Goal: Information Seeking & Learning: Check status

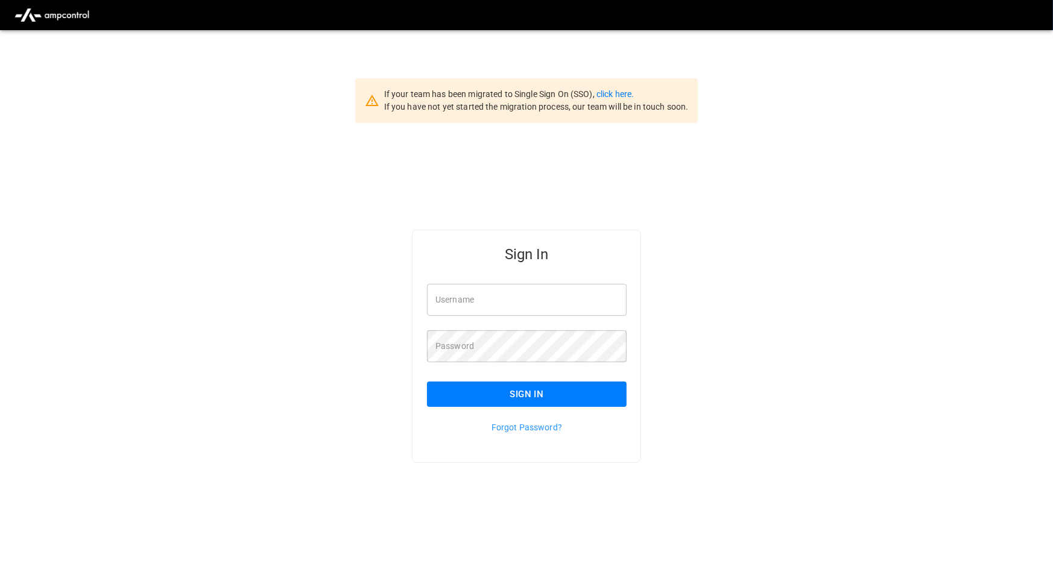
click at [558, 295] on input "Username" at bounding box center [527, 300] width 200 height 32
type input "**********"
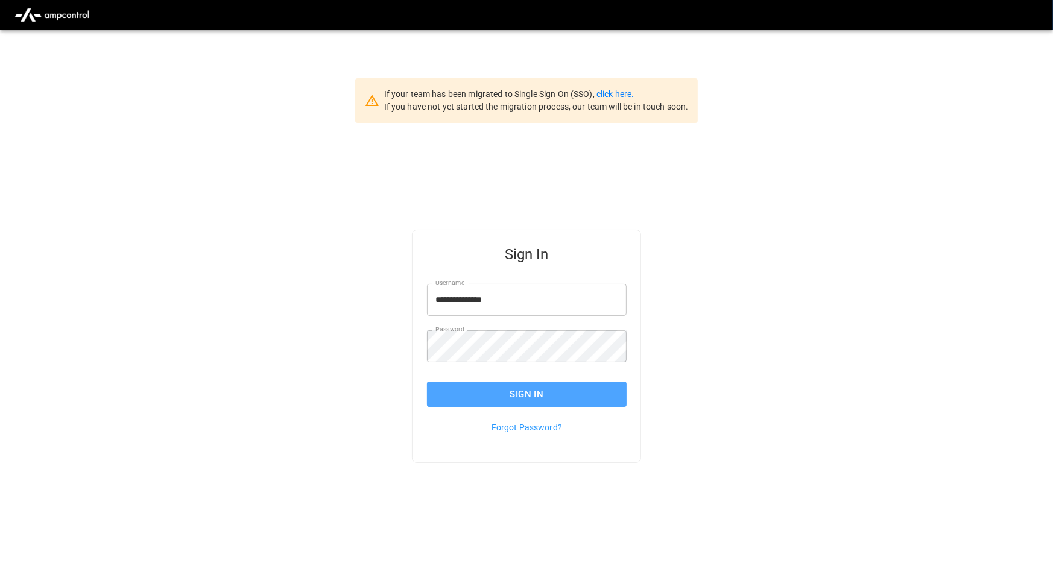
drag, startPoint x: 596, startPoint y: 386, endPoint x: 754, endPoint y: 554, distance: 230.3
click at [597, 389] on button "Sign In" at bounding box center [527, 394] width 200 height 25
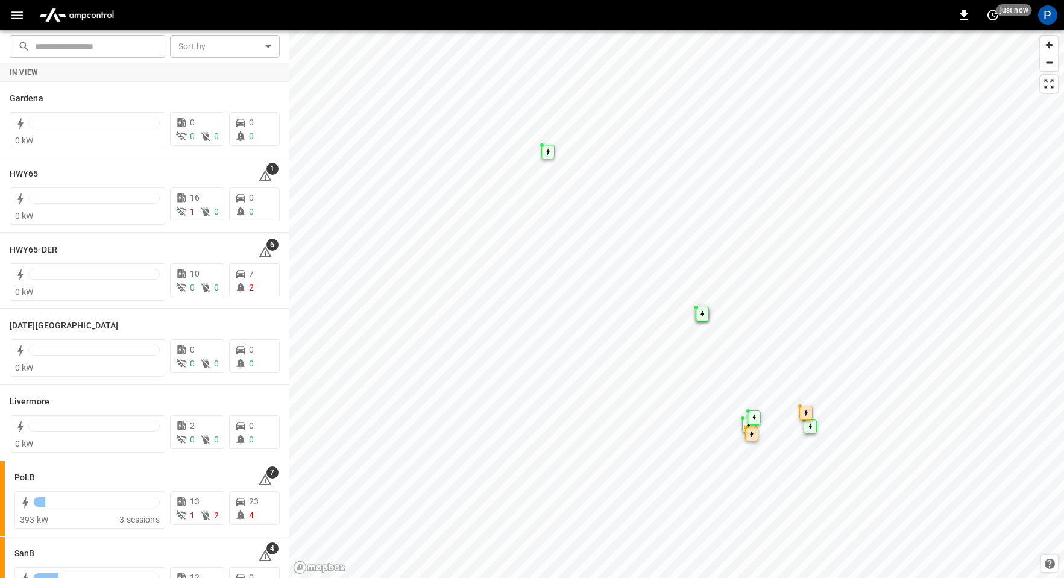
click at [87, 13] on img "menu" at bounding box center [76, 15] width 84 height 23
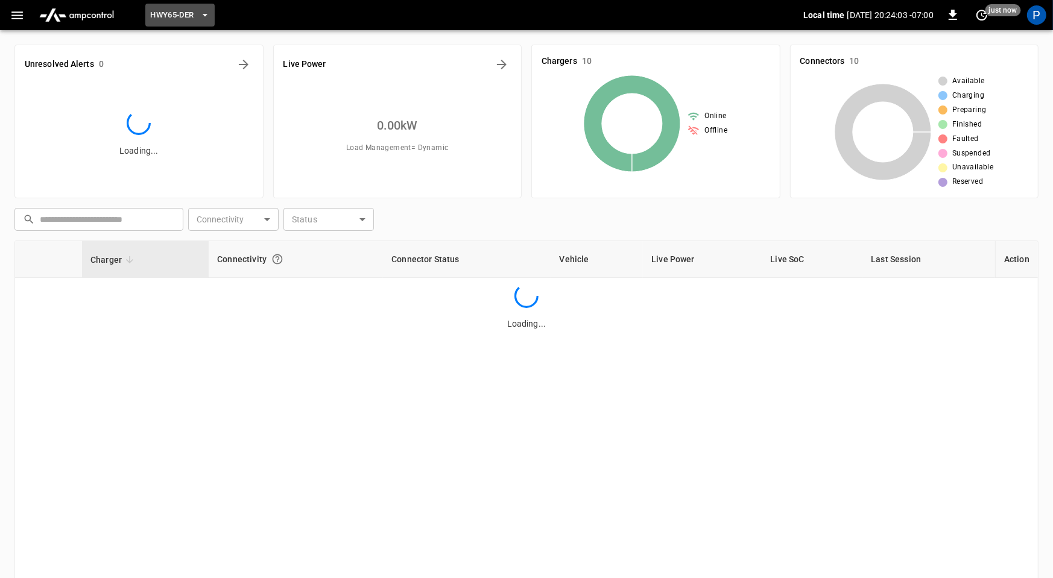
click at [172, 14] on span "HWY65-DER" at bounding box center [171, 15] width 43 height 14
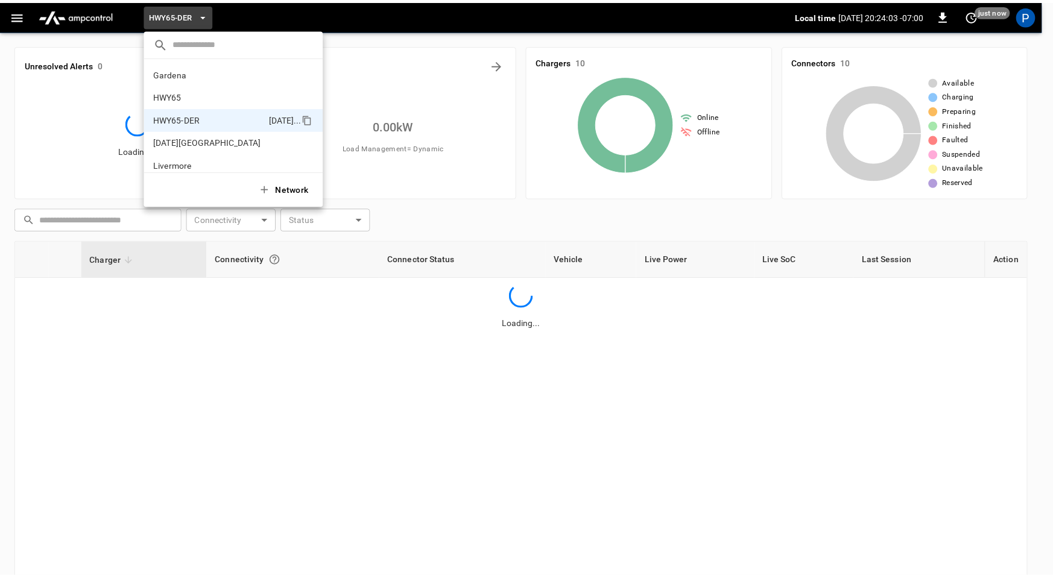
scroll to position [42, 0]
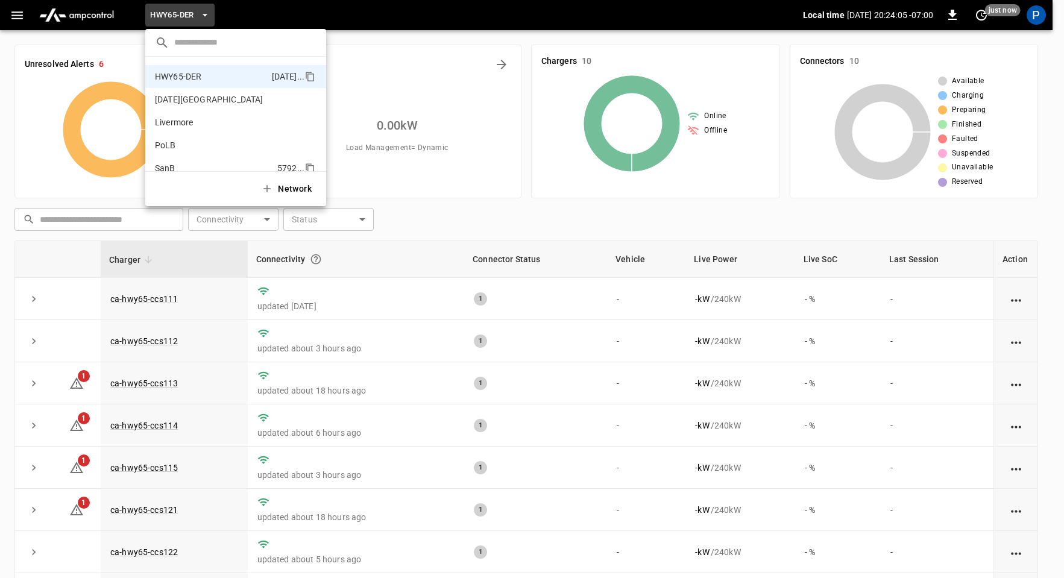
click at [198, 169] on p "SanB" at bounding box center [214, 168] width 118 height 12
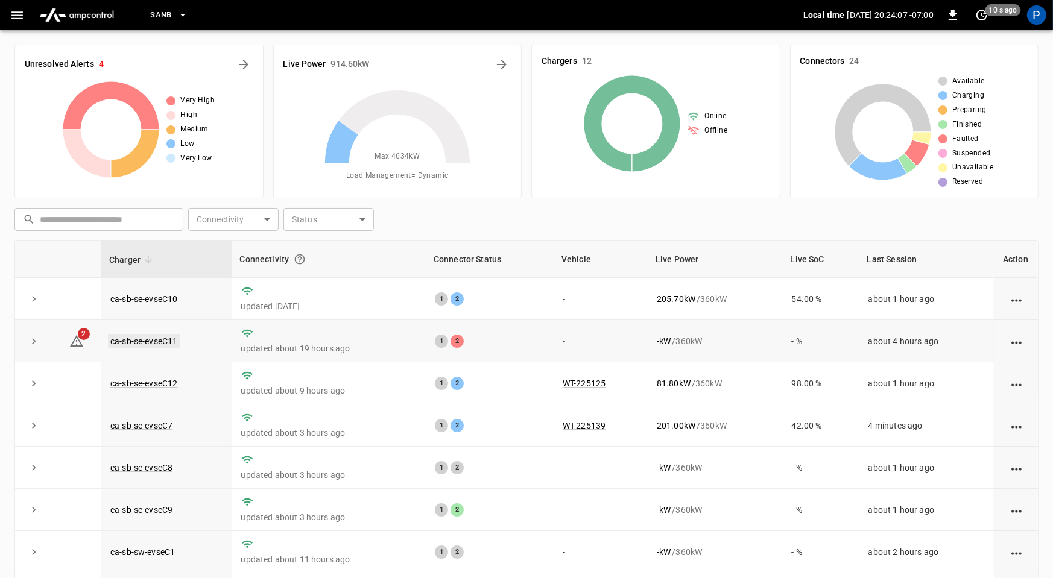
click at [148, 337] on link "ca-sb-se-evseC11" at bounding box center [144, 341] width 72 height 14
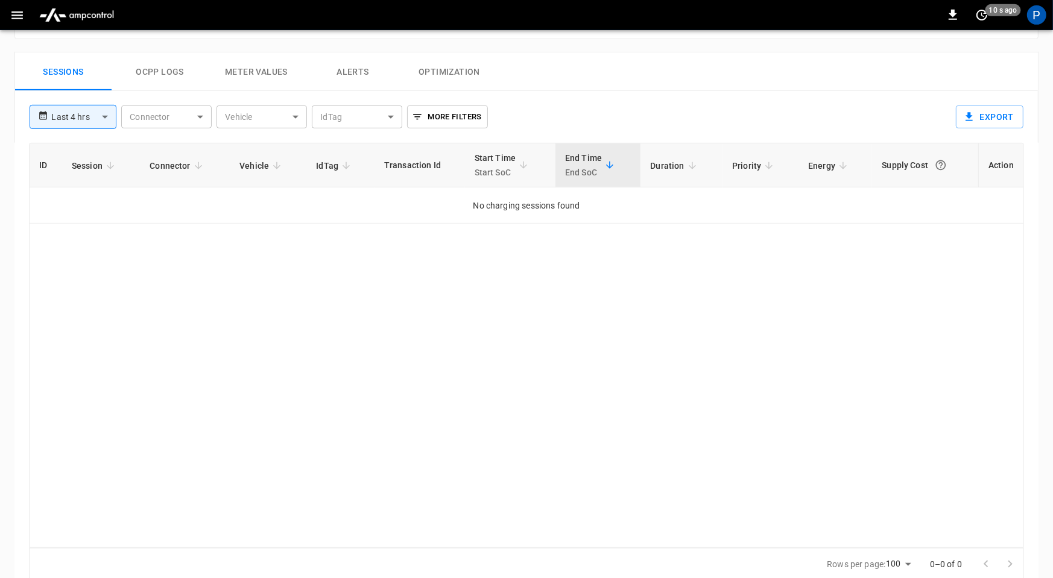
scroll to position [570, 0]
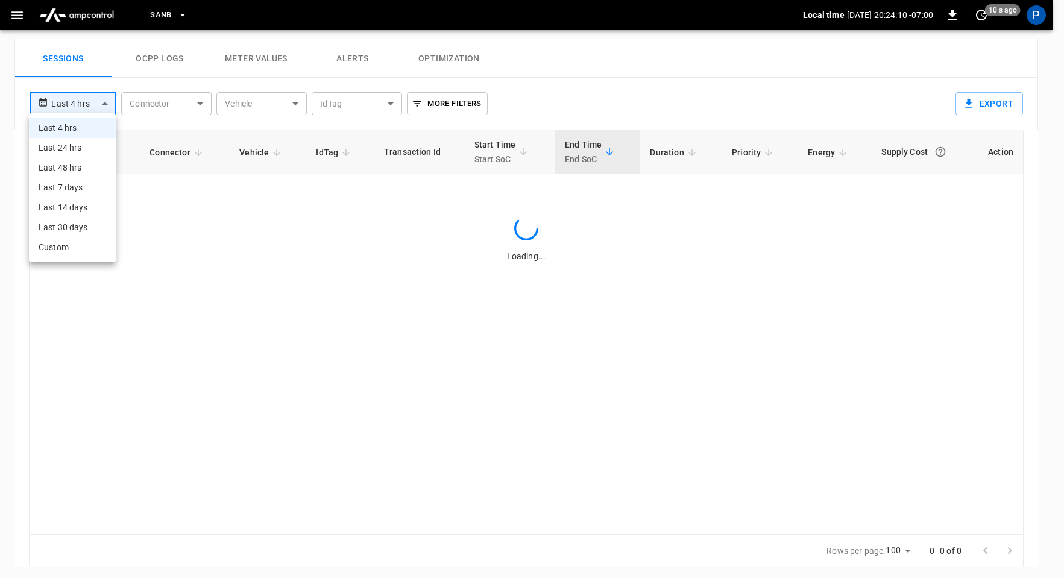
click at [93, 101] on body "**********" at bounding box center [532, 5] width 1064 height 1151
click at [330, 321] on div at bounding box center [532, 289] width 1064 height 578
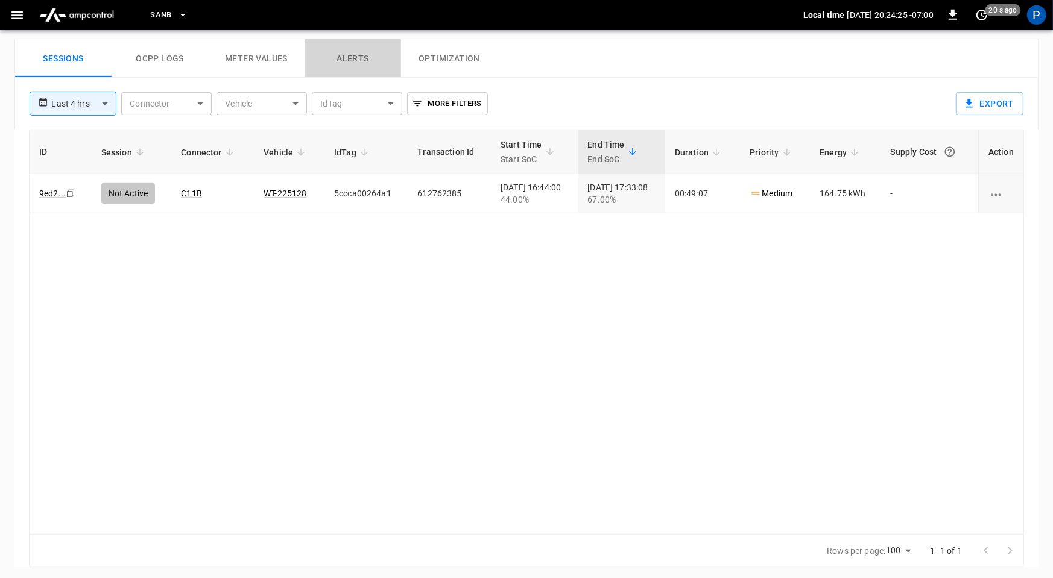
click at [365, 60] on button "Alerts" at bounding box center [352, 58] width 96 height 39
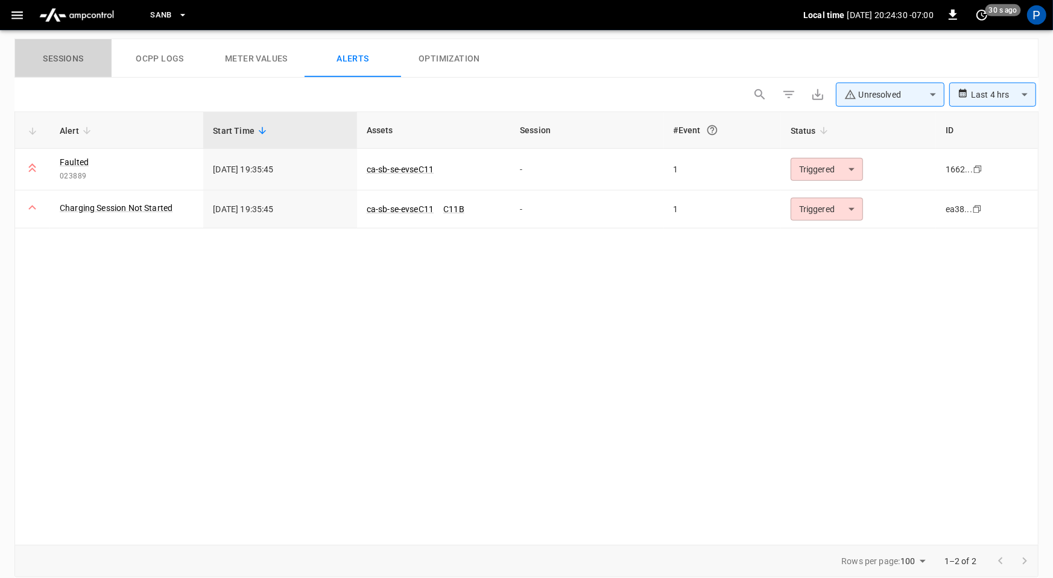
click at [59, 60] on button "Sessions" at bounding box center [63, 58] width 96 height 39
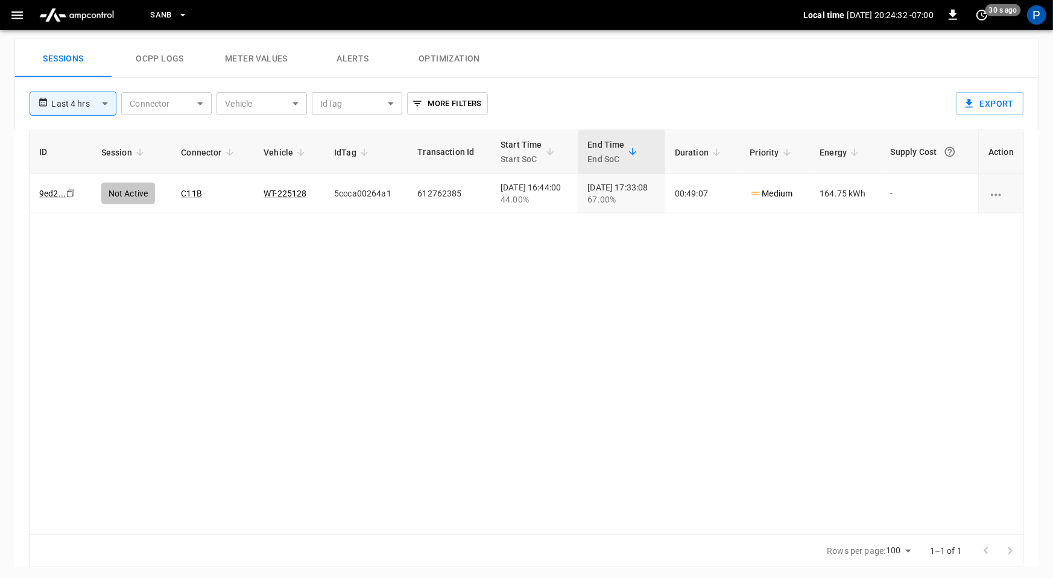
click at [357, 55] on button "Alerts" at bounding box center [352, 58] width 96 height 39
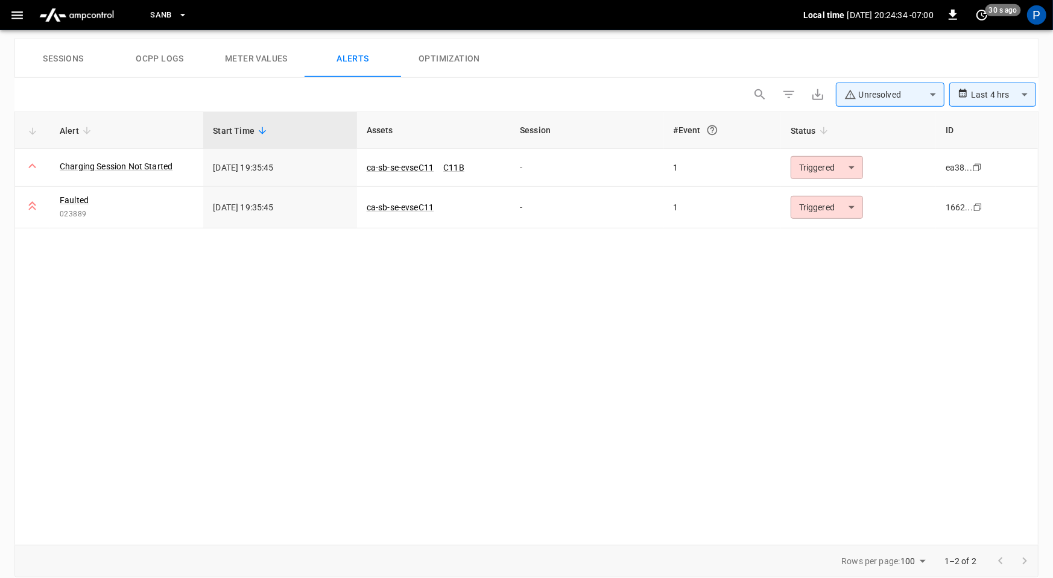
click at [77, 60] on button "Sessions" at bounding box center [63, 58] width 96 height 39
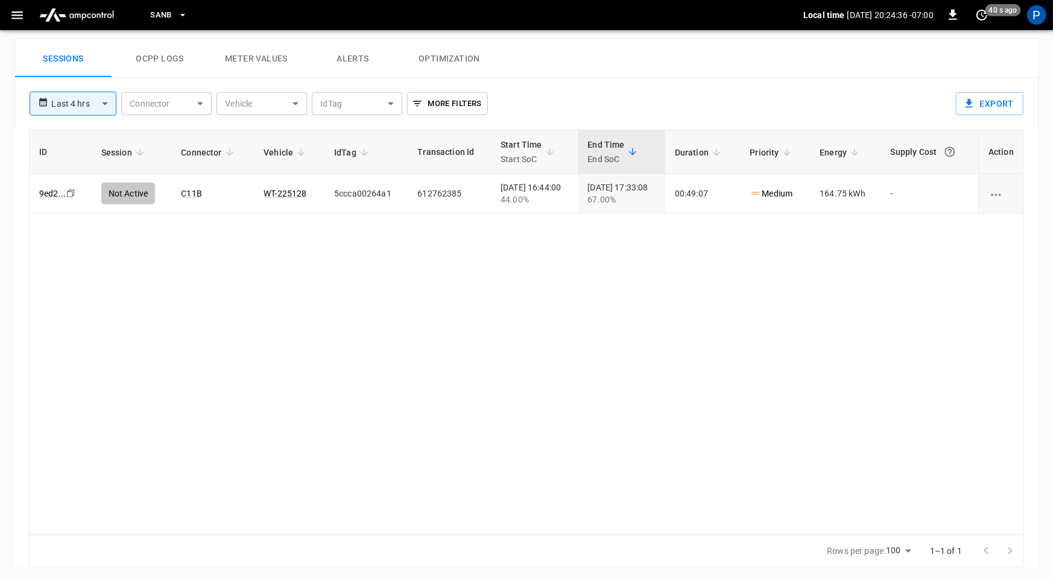
click at [351, 55] on button "Alerts" at bounding box center [352, 58] width 96 height 39
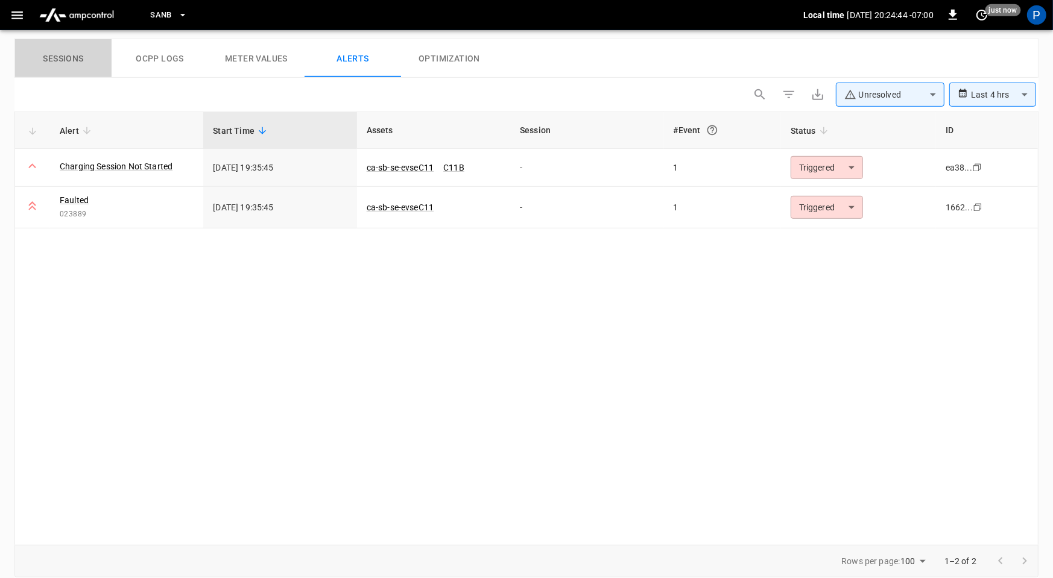
click at [60, 57] on button "Sessions" at bounding box center [63, 58] width 96 height 39
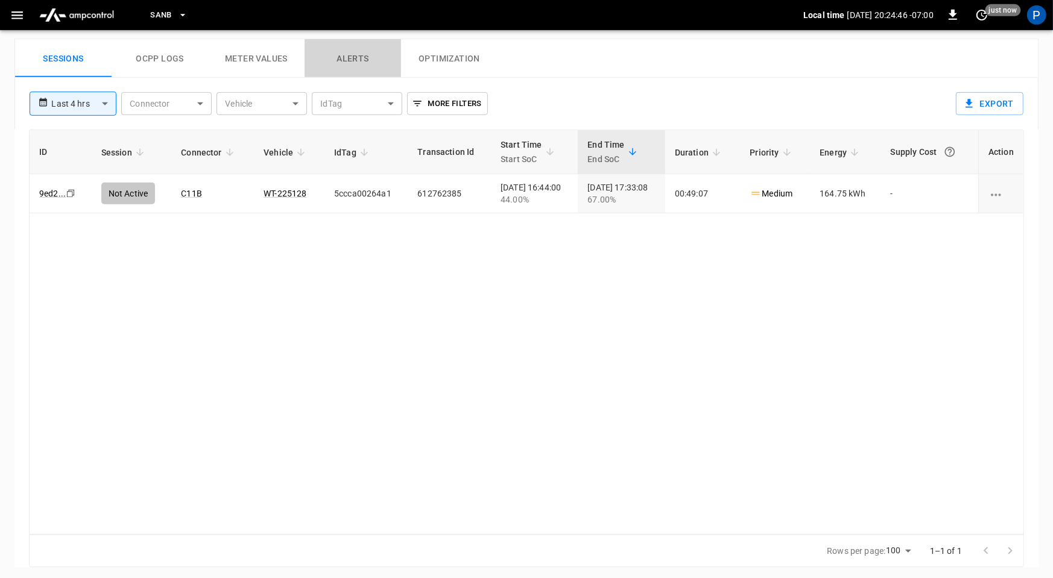
click at [348, 48] on button "Alerts" at bounding box center [352, 58] width 96 height 39
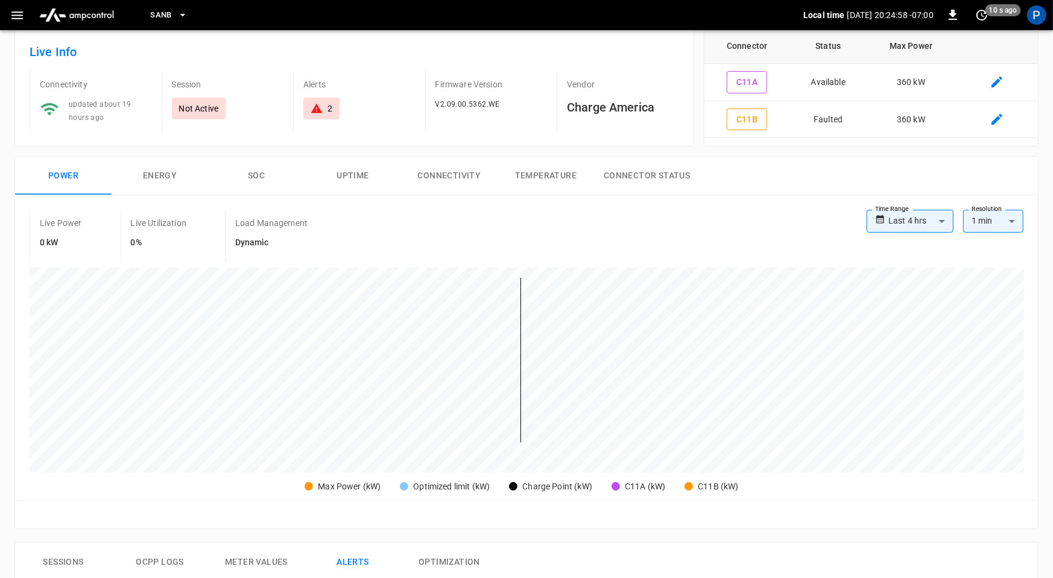
scroll to position [590, 0]
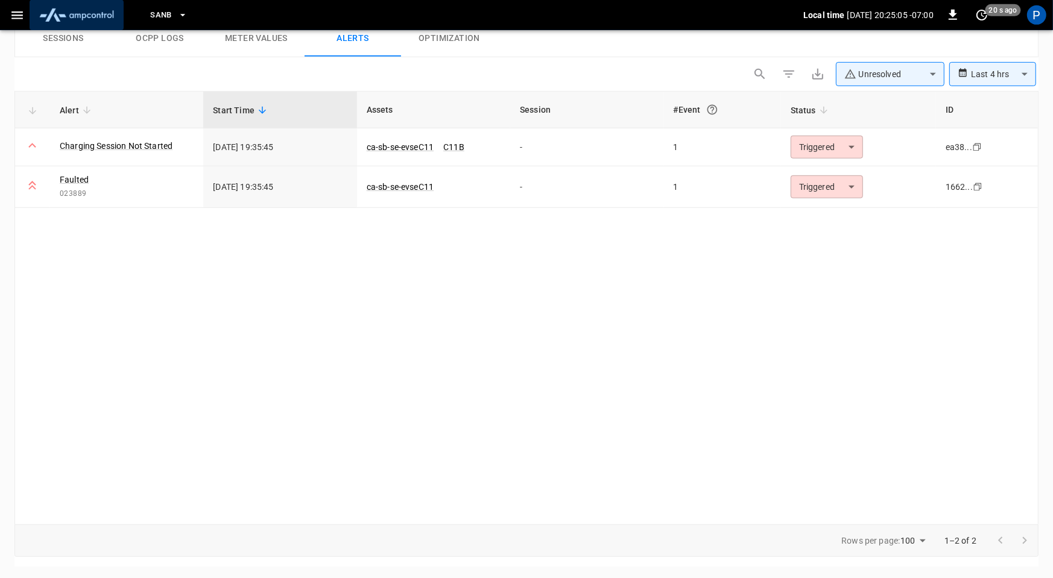
click at [74, 10] on img "menu" at bounding box center [76, 15] width 84 height 23
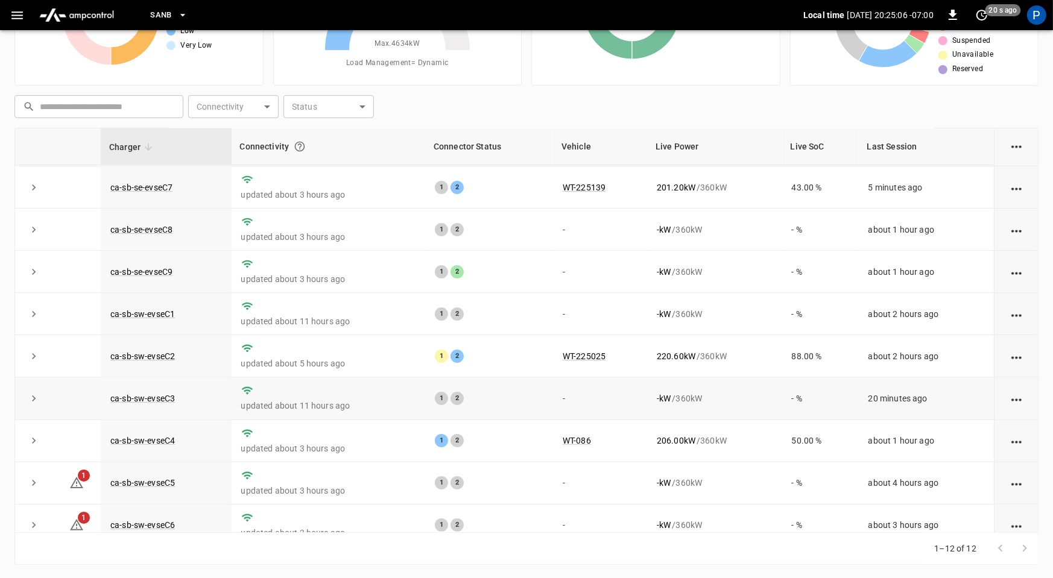
scroll to position [136, 0]
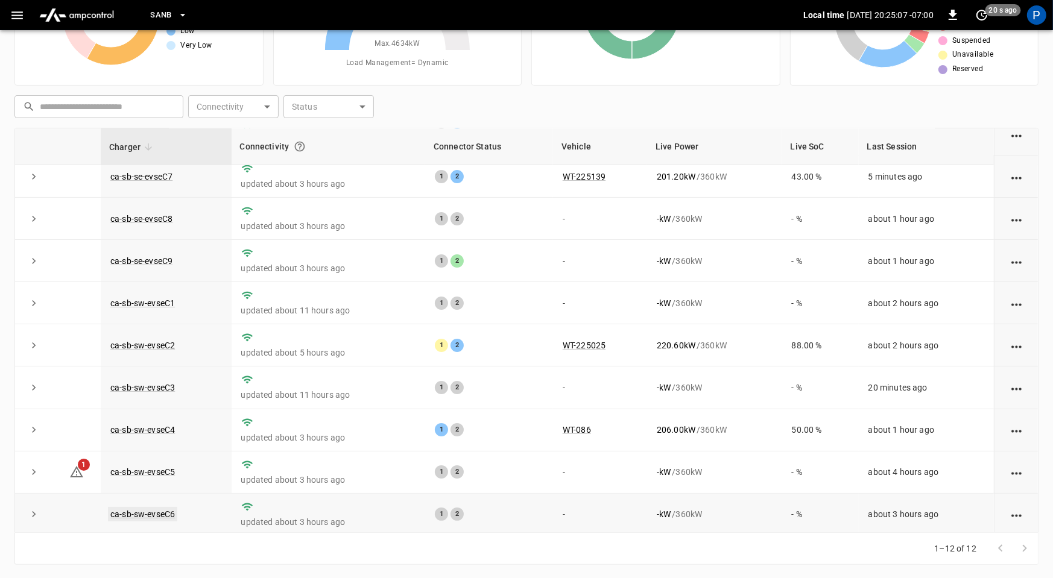
click at [157, 512] on link "ca-sb-sw-evseC6" at bounding box center [142, 514] width 69 height 14
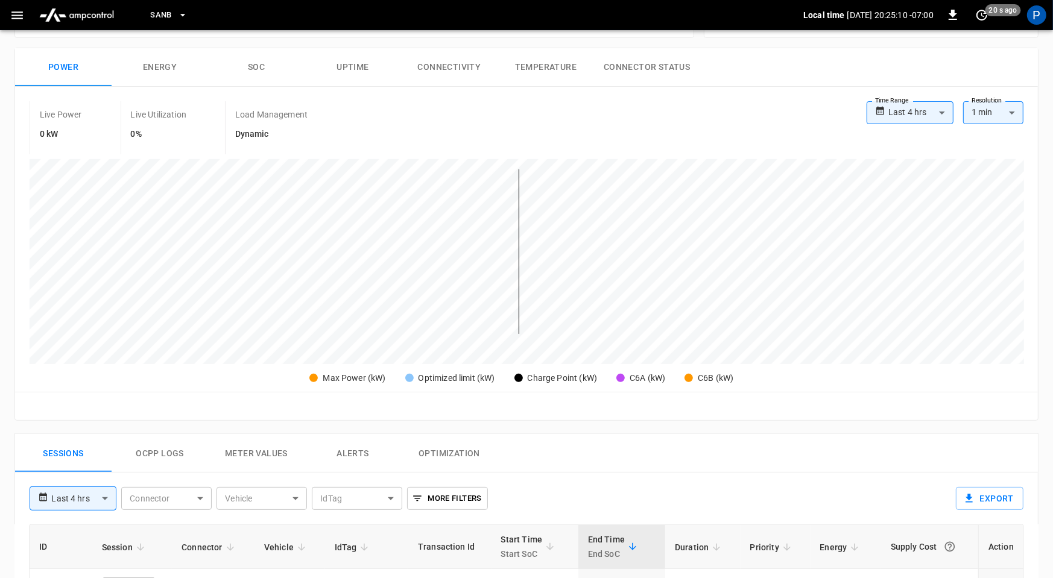
scroll to position [570, 0]
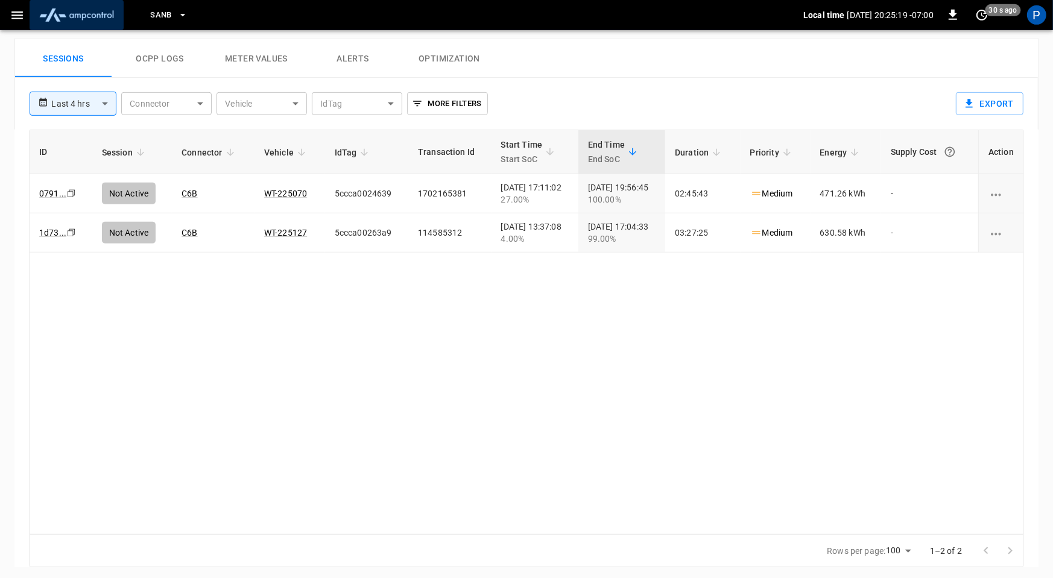
click at [79, 19] on img "menu" at bounding box center [76, 15] width 84 height 23
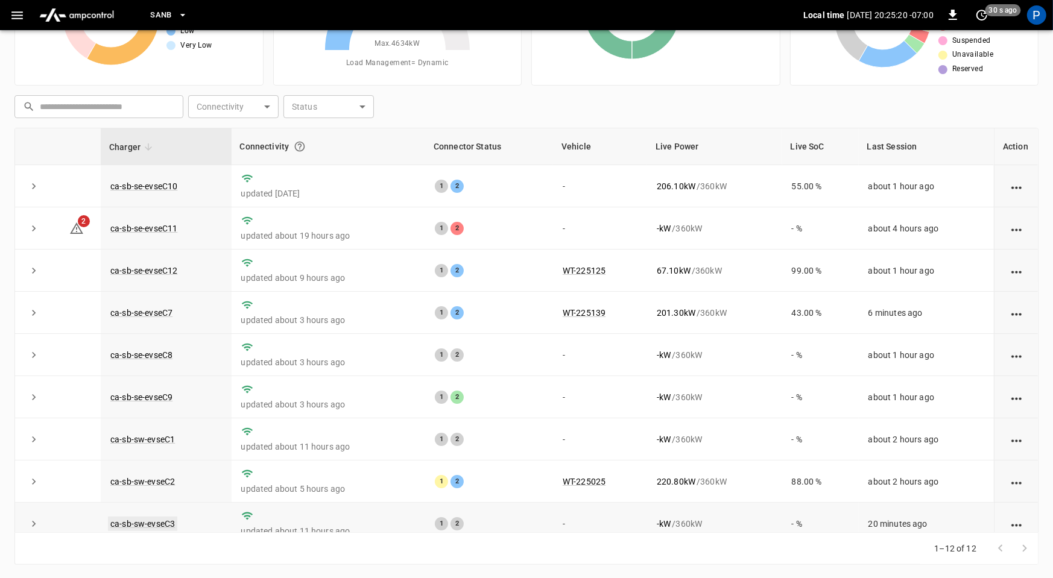
click at [149, 520] on link "ca-sb-sw-evseC3" at bounding box center [142, 524] width 69 height 14
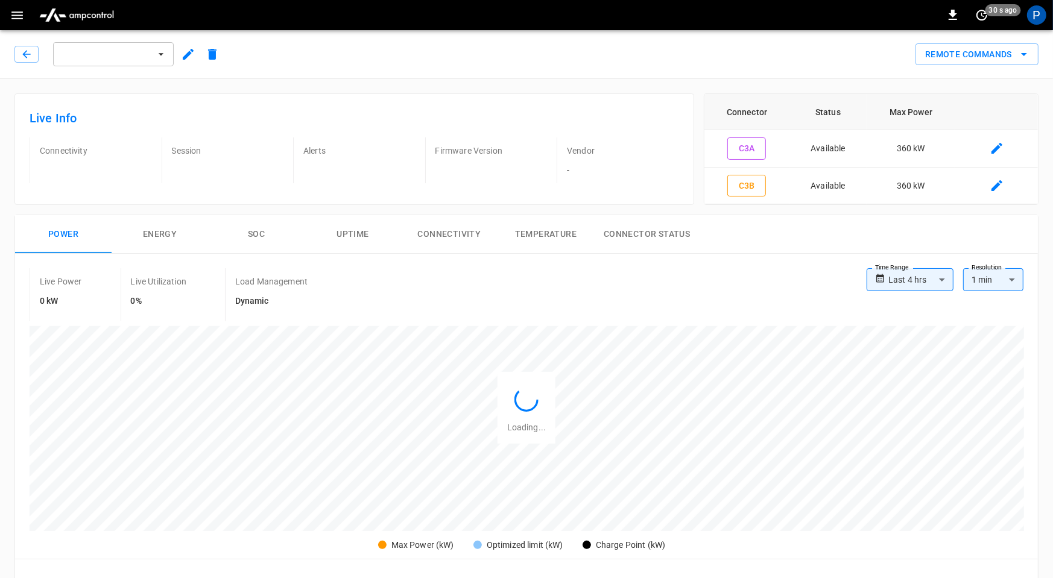
scroll to position [570, 0]
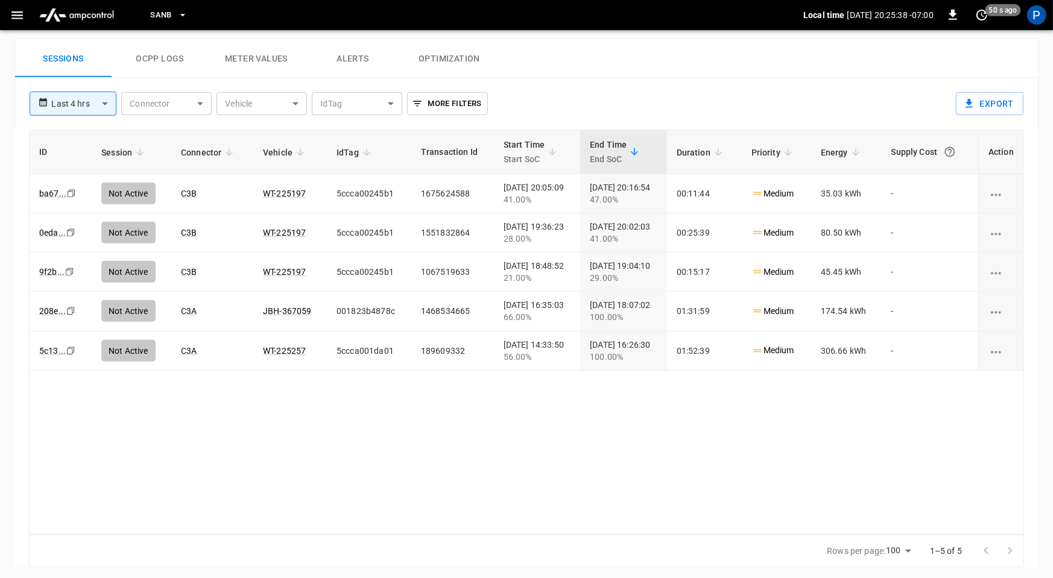
click at [365, 59] on button "Alerts" at bounding box center [352, 58] width 96 height 39
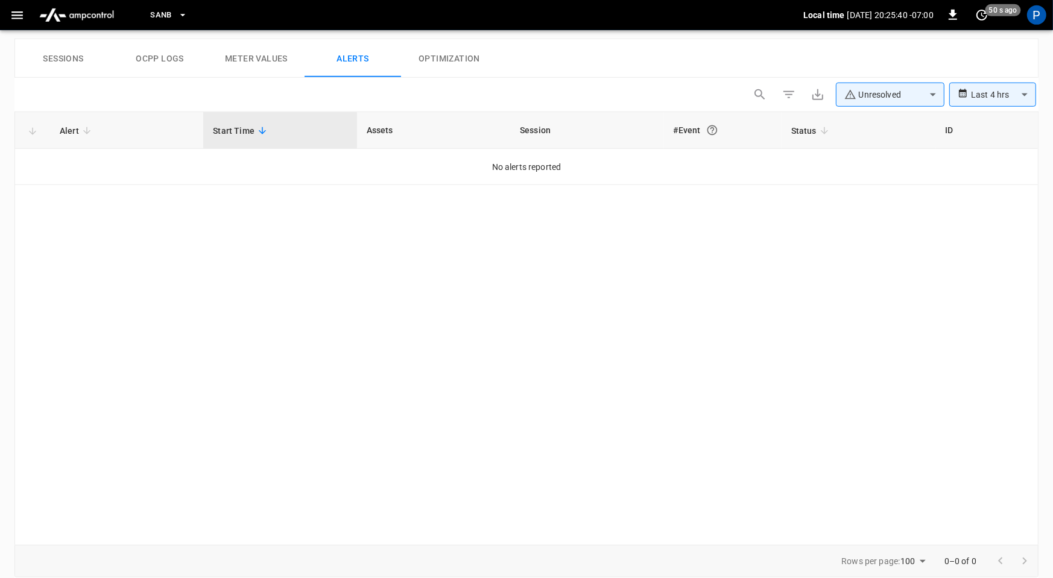
click at [65, 54] on button "Sessions" at bounding box center [63, 58] width 96 height 39
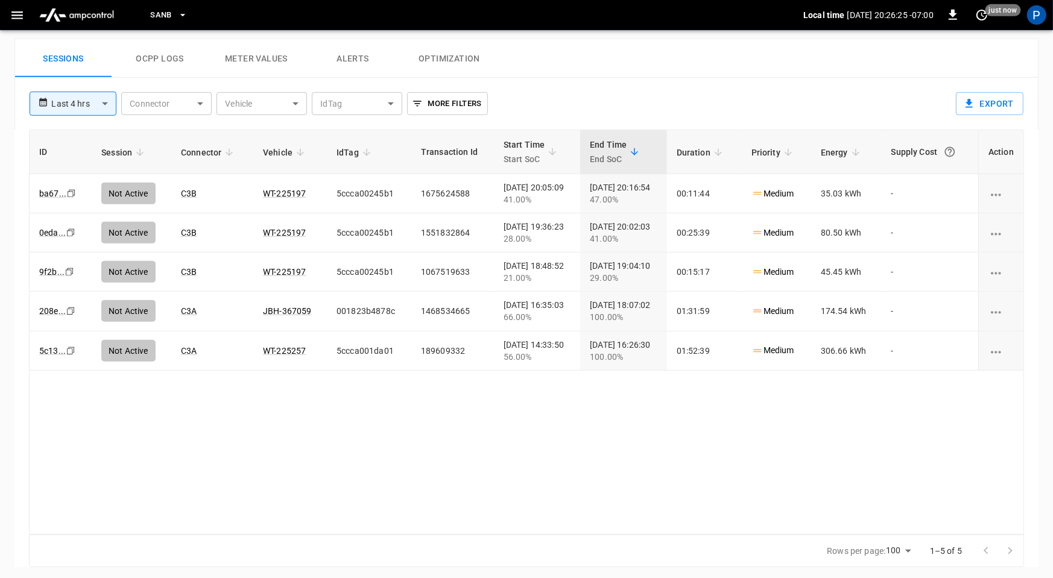
drag, startPoint x: 299, startPoint y: 190, endPoint x: 256, endPoint y: 191, distance: 43.4
click at [254, 191] on td "WT-225197" at bounding box center [290, 193] width 74 height 39
drag, startPoint x: 300, startPoint y: 187, endPoint x: 256, endPoint y: 189, distance: 44.6
click at [256, 189] on td "WT-225197" at bounding box center [290, 193] width 74 height 39
copy link "WT-225197"
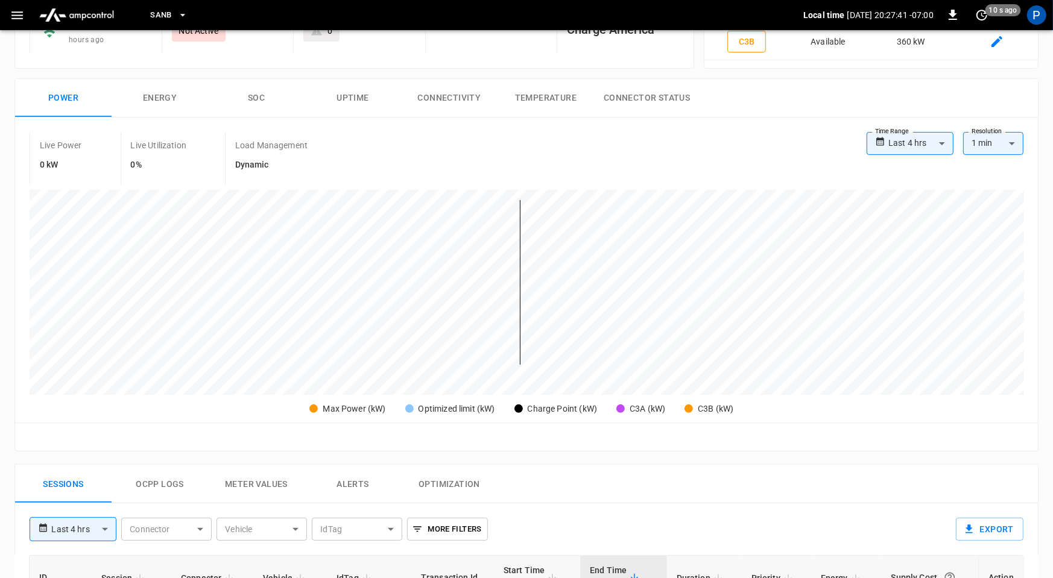
scroll to position [0, 0]
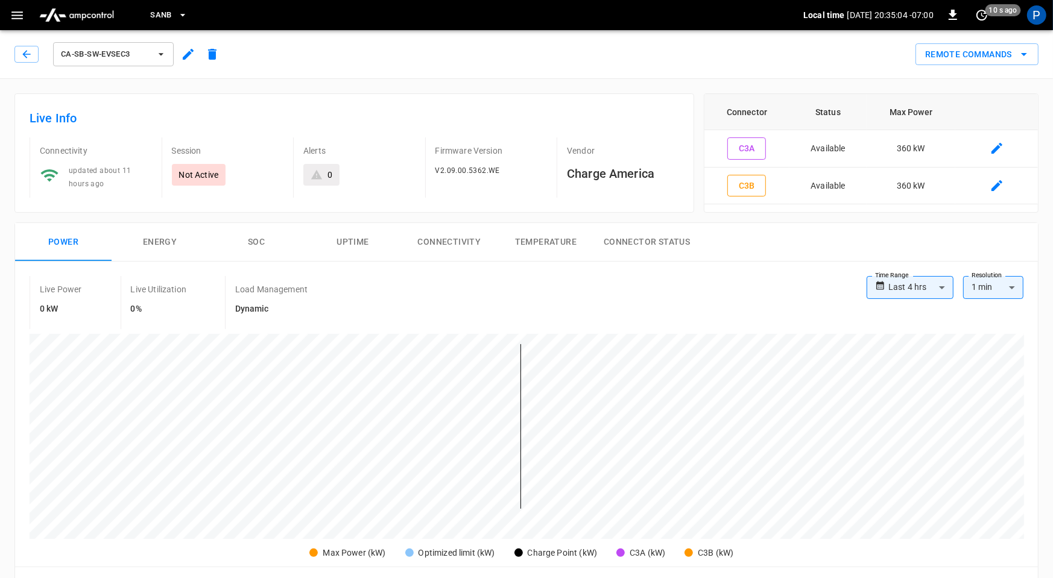
click at [89, 20] on img "menu" at bounding box center [76, 15] width 84 height 23
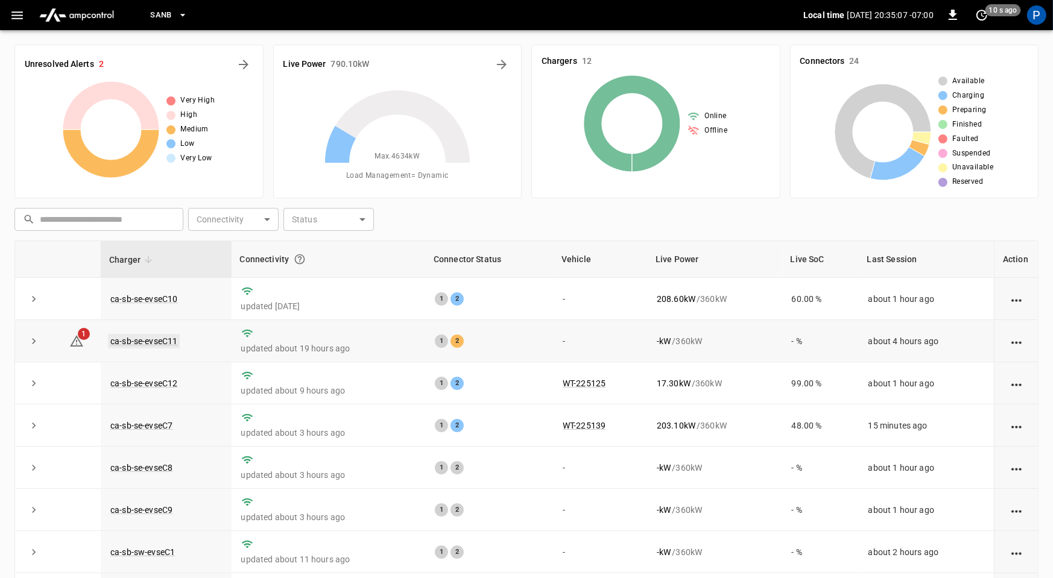
click at [163, 339] on link "ca-sb-se-evseC11" at bounding box center [144, 341] width 72 height 14
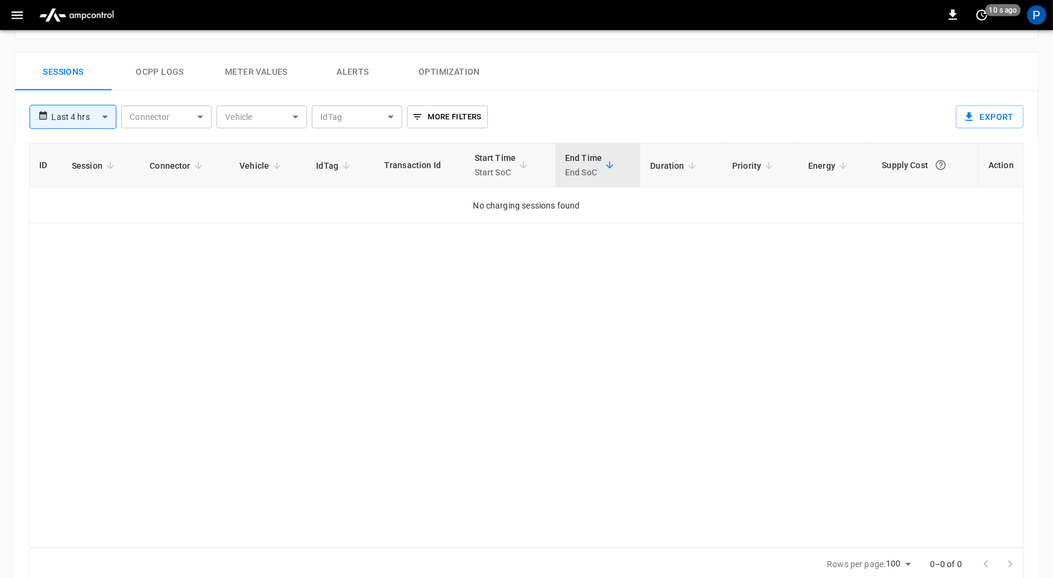
scroll to position [570, 0]
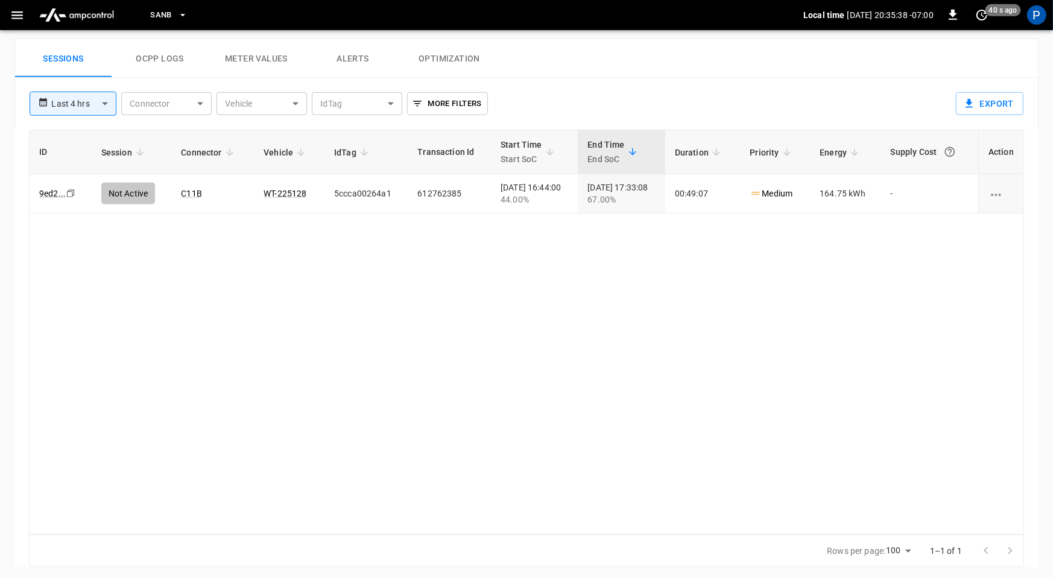
click at [352, 51] on button "Alerts" at bounding box center [352, 58] width 96 height 39
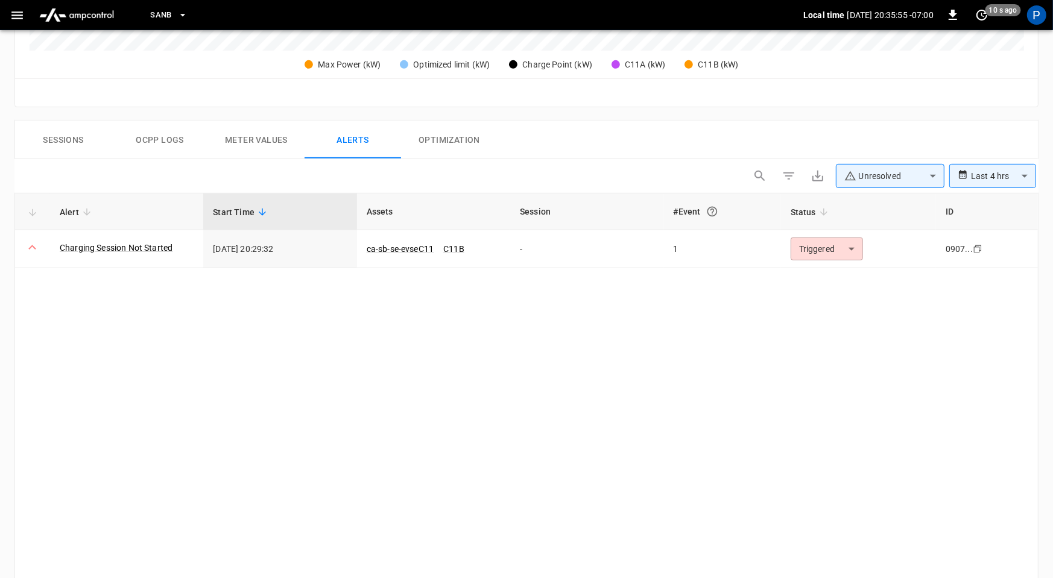
scroll to position [590, 0]
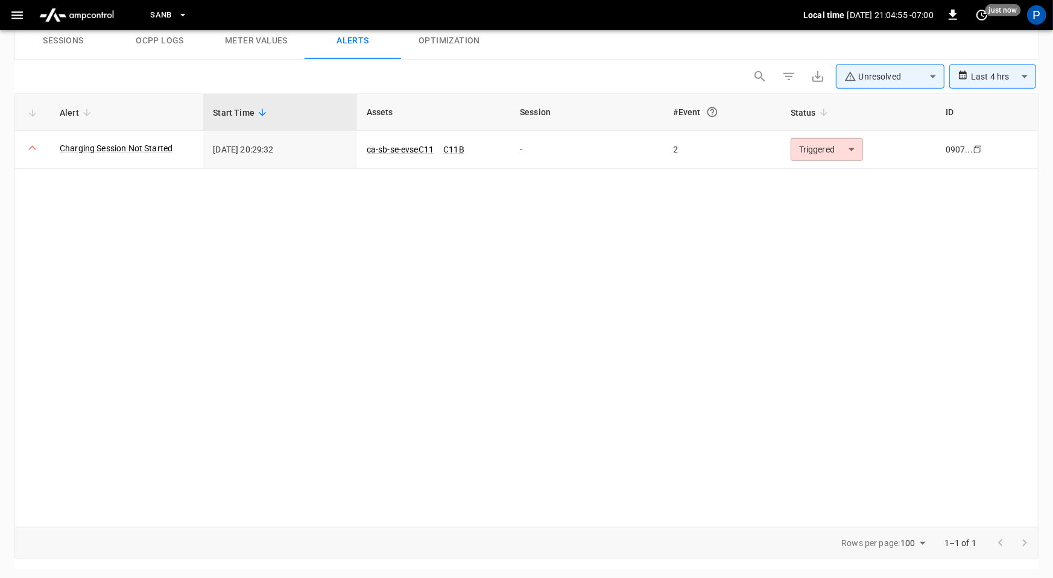
click at [76, 5] on img "menu" at bounding box center [76, 15] width 84 height 23
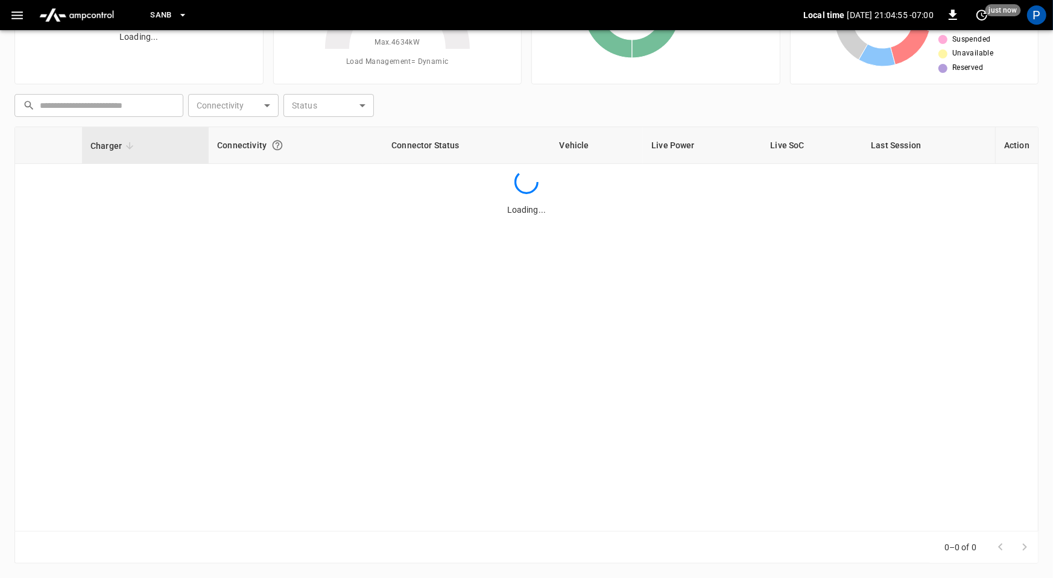
scroll to position [113, 0]
